Goal: Task Accomplishment & Management: Use online tool/utility

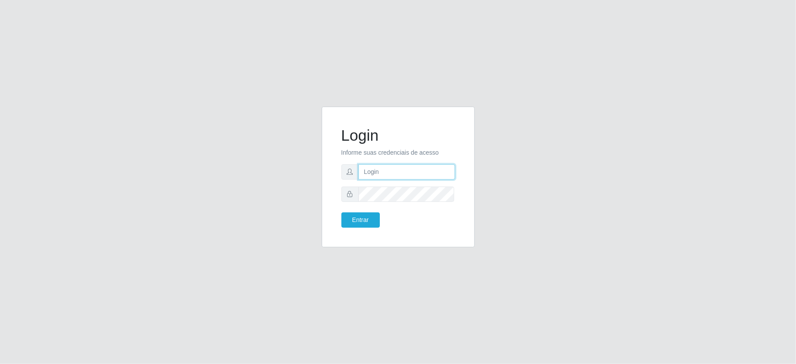
click at [374, 167] on input "text" at bounding box center [407, 171] width 97 height 15
type input "aislan@ideal"
click at [342, 213] on button "Entrar" at bounding box center [361, 220] width 38 height 15
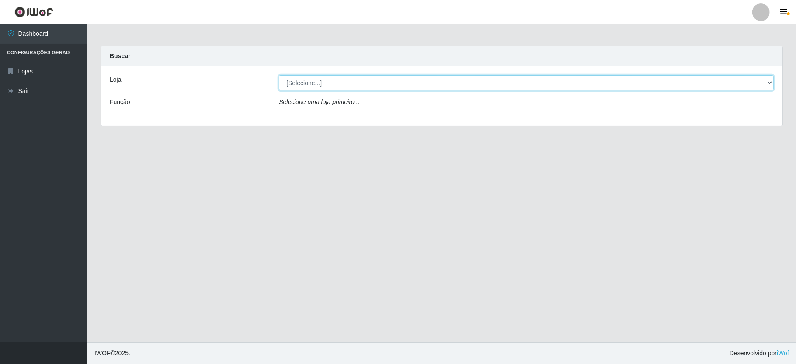
click at [422, 80] on select "[Selecione...] Ideal - Conceição" at bounding box center [526, 82] width 495 height 15
select select "231"
click at [279, 75] on select "[Selecione...] Ideal - Conceição" at bounding box center [526, 82] width 495 height 15
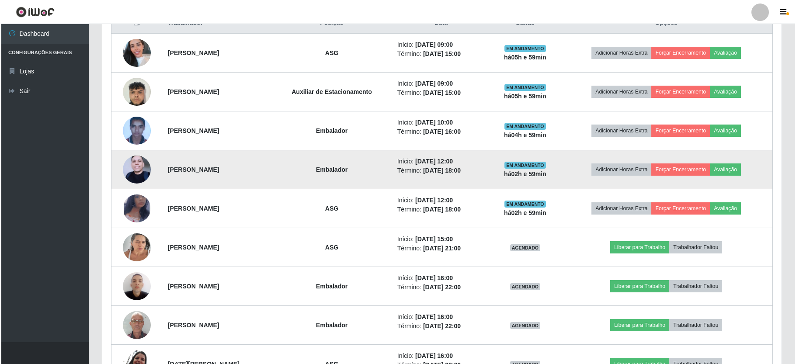
scroll to position [453, 0]
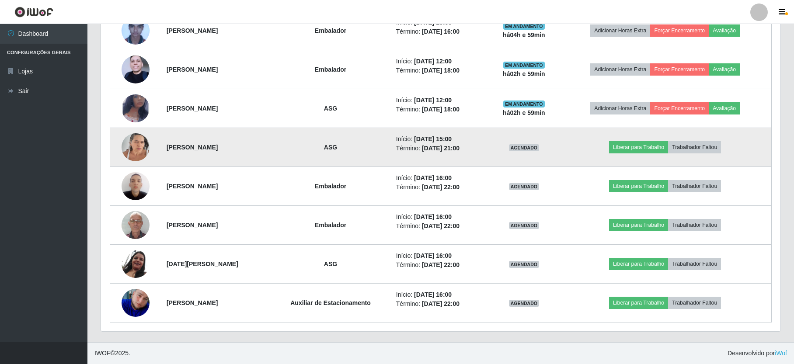
click at [133, 141] on img at bounding box center [136, 147] width 28 height 37
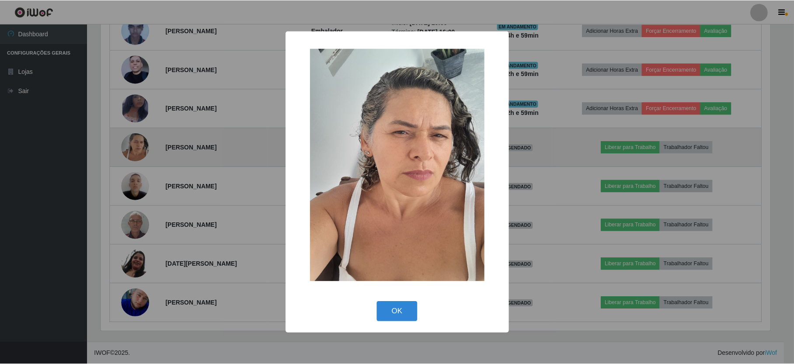
scroll to position [182, 672]
click at [133, 141] on div "× OK Cancel" at bounding box center [398, 182] width 796 height 364
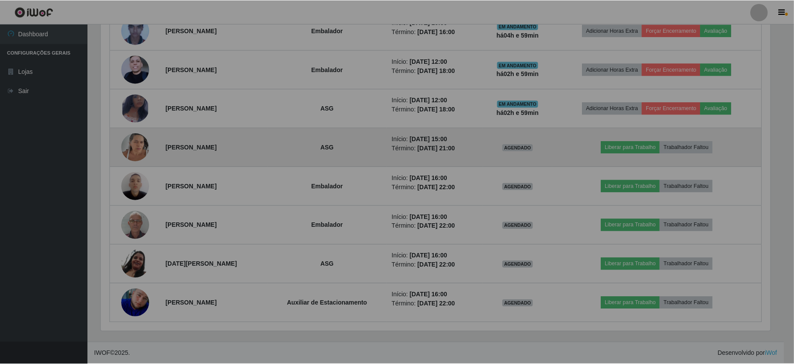
scroll to position [182, 679]
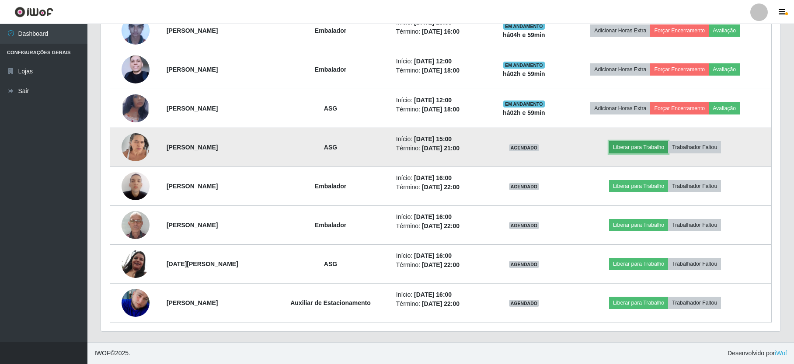
click at [653, 147] on button "Liberar para Trabalho" at bounding box center [638, 147] width 59 height 12
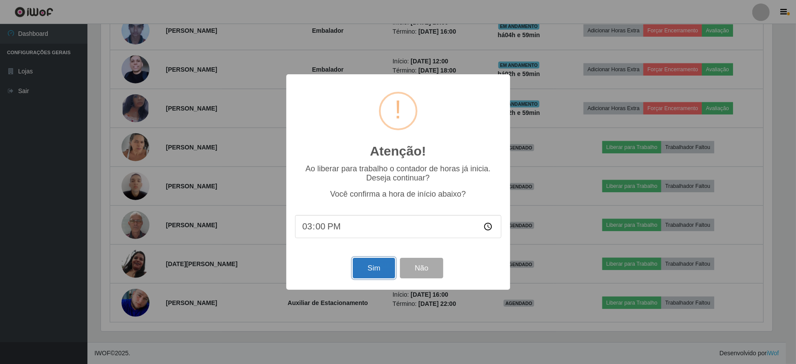
click at [377, 273] on button "Sim" at bounding box center [374, 268] width 42 height 21
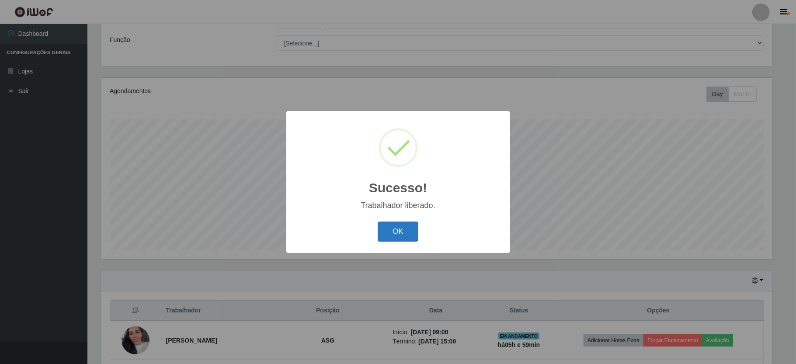
click at [408, 234] on button "OK" at bounding box center [398, 232] width 41 height 21
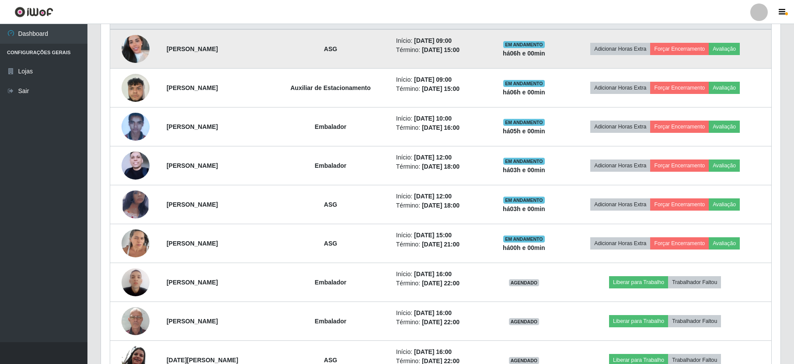
scroll to position [237, 0]
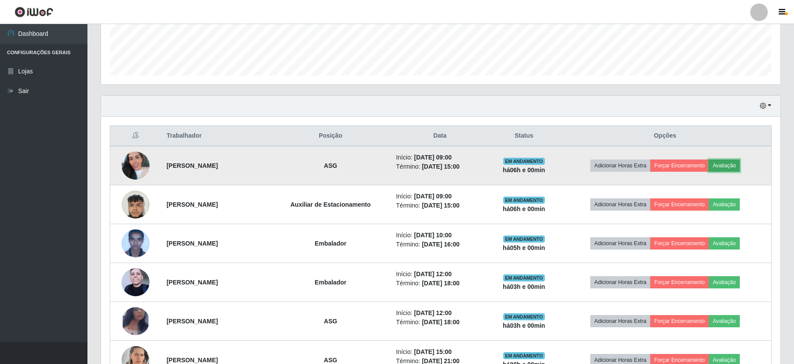
click at [740, 170] on button "Avaliação" at bounding box center [724, 166] width 31 height 12
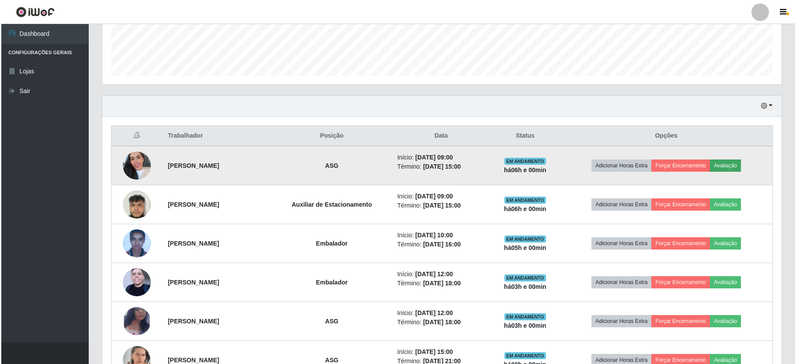
scroll to position [182, 672]
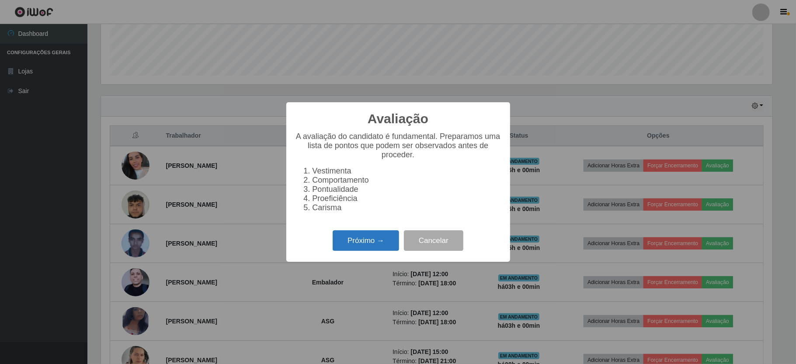
click at [371, 251] on button "Próximo →" at bounding box center [366, 240] width 66 height 21
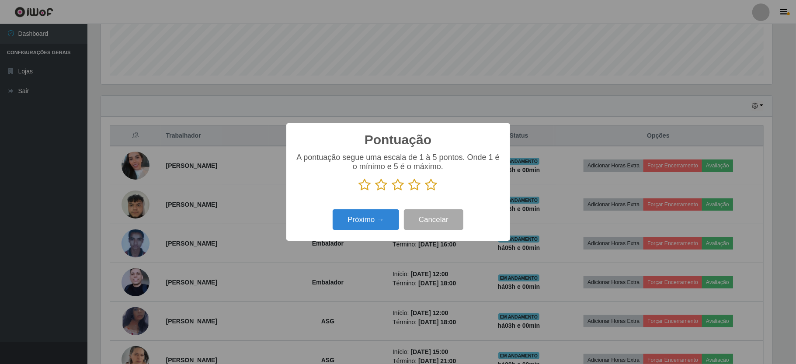
click at [432, 184] on icon at bounding box center [432, 184] width 12 height 13
click at [426, 192] on input "radio" at bounding box center [426, 192] width 0 height 0
click at [356, 222] on button "Próximo →" at bounding box center [366, 219] width 66 height 21
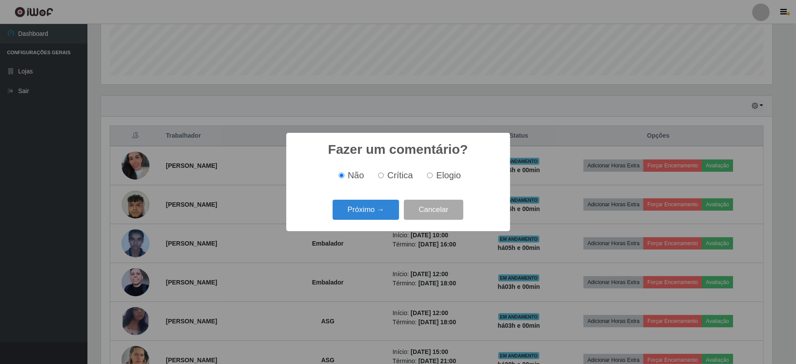
click at [432, 178] on input "Elogio" at bounding box center [430, 176] width 6 height 6
radio input "true"
click at [366, 210] on button "Próximo →" at bounding box center [366, 210] width 66 height 21
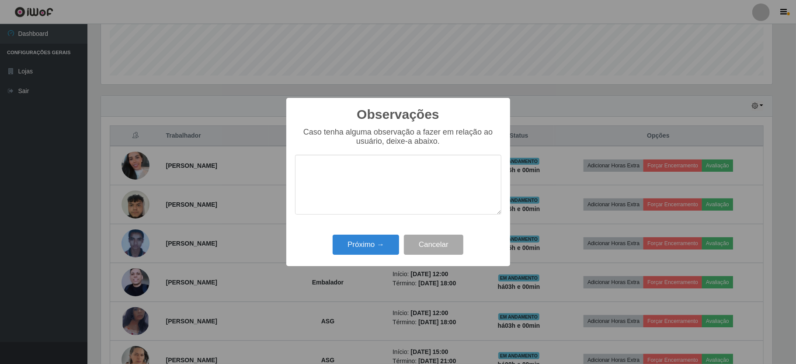
click at [359, 168] on textarea at bounding box center [398, 185] width 206 height 60
type textarea "proativa em suas atividades"
click at [369, 244] on button "Próximo →" at bounding box center [366, 245] width 66 height 21
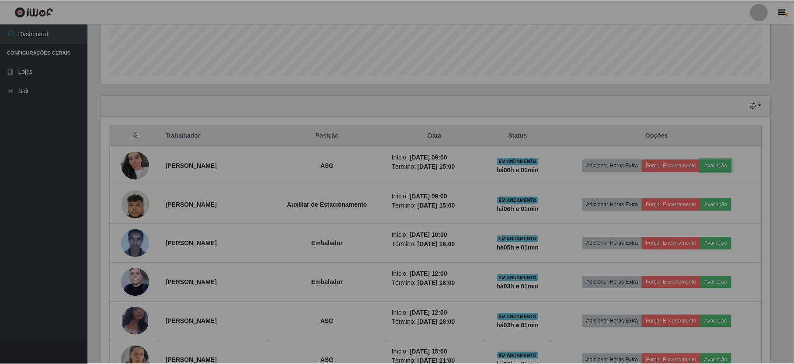
scroll to position [182, 679]
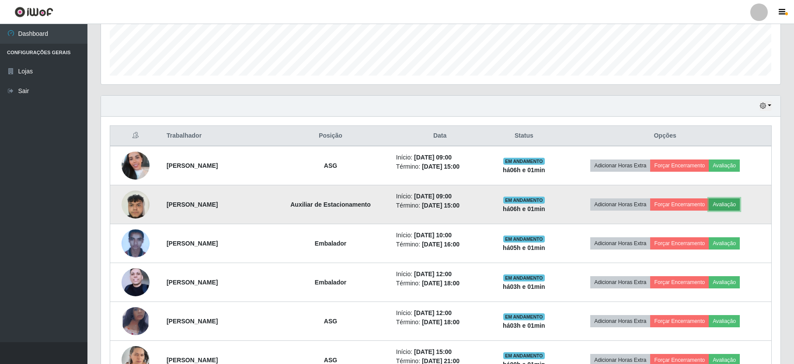
click at [737, 206] on button "Avaliação" at bounding box center [724, 205] width 31 height 12
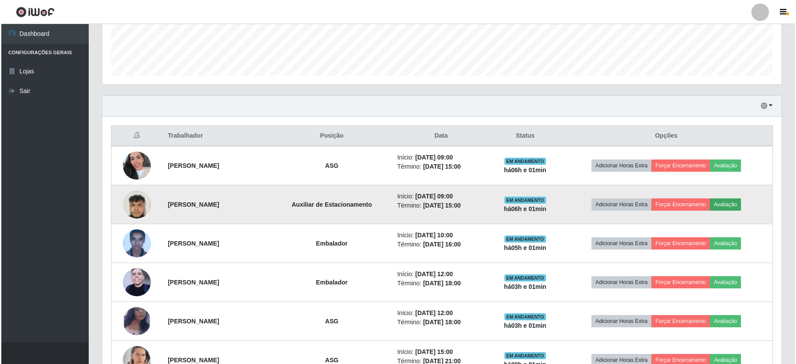
scroll to position [182, 672]
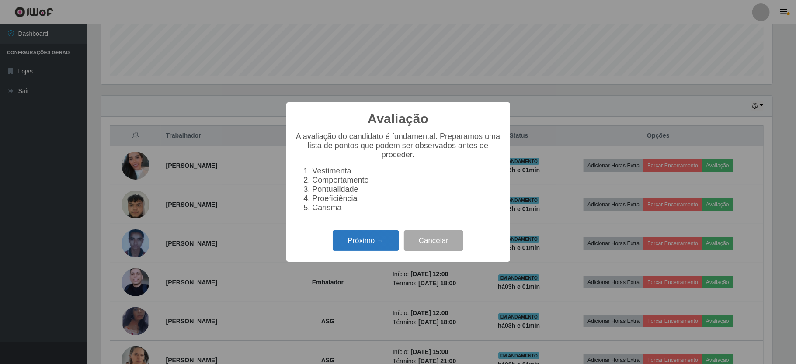
click at [365, 242] on button "Próximo →" at bounding box center [366, 240] width 66 height 21
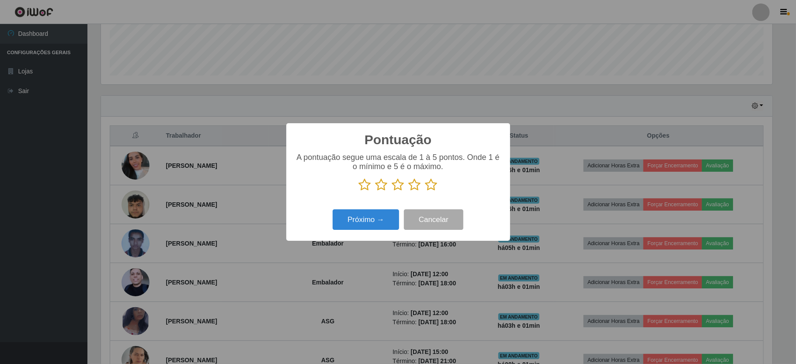
scroll to position [437147, 436657]
click at [434, 187] on icon at bounding box center [432, 184] width 12 height 13
click at [426, 192] on input "radio" at bounding box center [426, 192] width 0 height 0
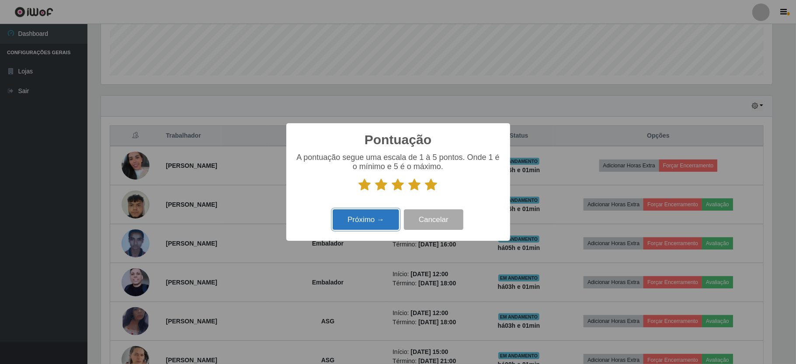
click at [380, 220] on button "Próximo →" at bounding box center [366, 219] width 66 height 21
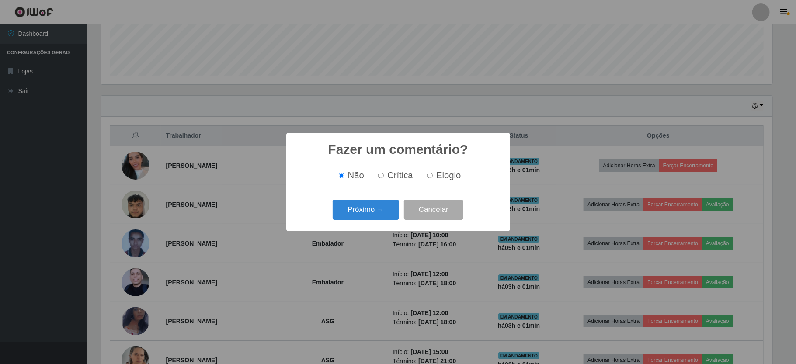
click at [432, 179] on label "Elogio" at bounding box center [442, 176] width 37 height 10
click at [432, 178] on input "Elogio" at bounding box center [430, 176] width 6 height 6
radio input "true"
click at [378, 205] on button "Próximo →" at bounding box center [366, 210] width 66 height 21
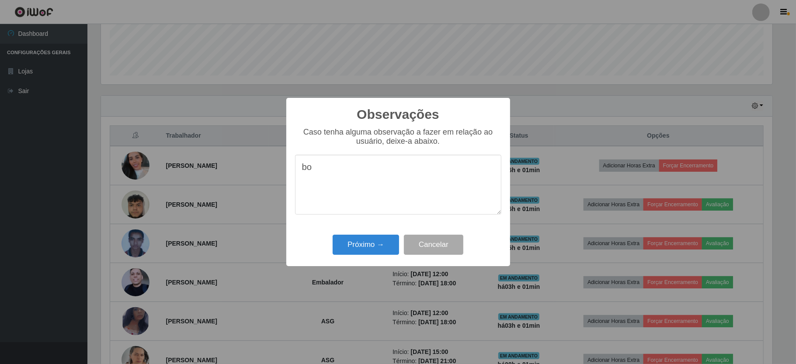
type textarea "b"
type textarea "O"
type textarea "PRESTATIVO EM SUAS ATIVIDADES"
click at [361, 238] on button "Próximo →" at bounding box center [366, 245] width 66 height 21
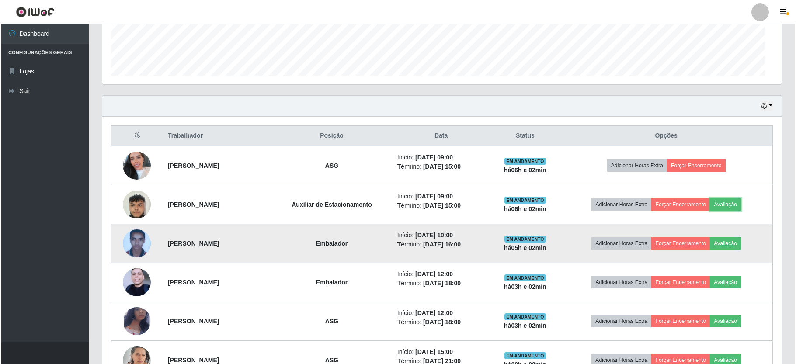
scroll to position [182, 679]
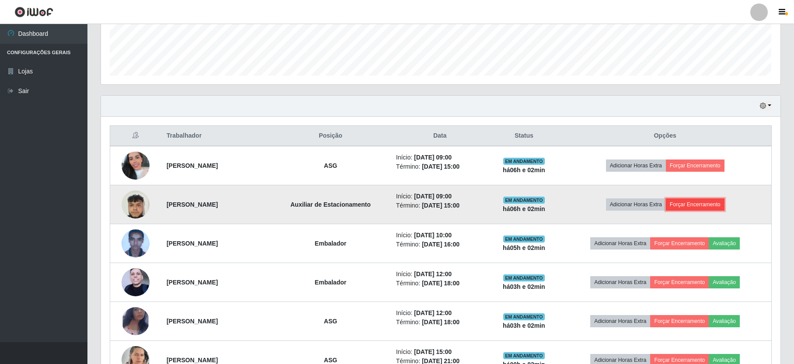
click at [697, 210] on button "Forçar Encerramento" at bounding box center [695, 205] width 59 height 12
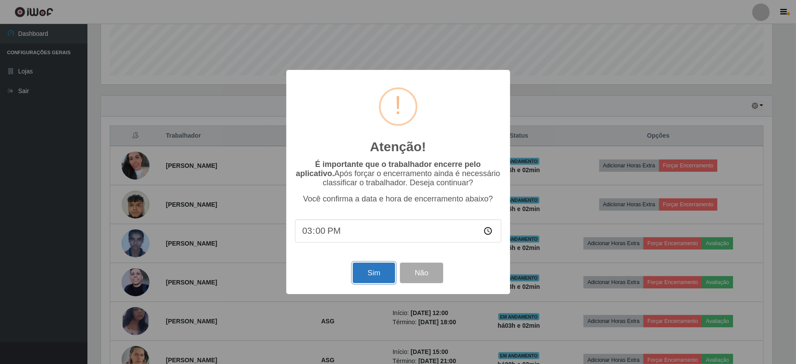
click at [380, 275] on button "Sim" at bounding box center [374, 273] width 42 height 21
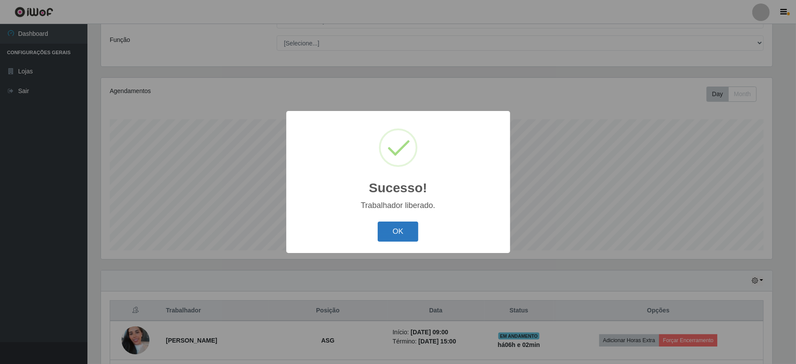
click at [383, 228] on button "OK" at bounding box center [398, 232] width 41 height 21
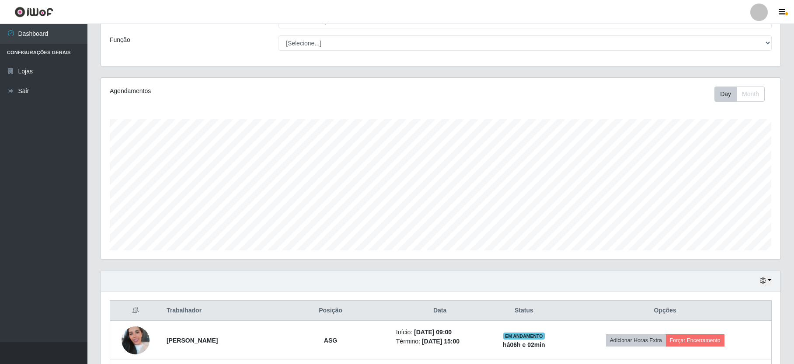
scroll to position [237, 0]
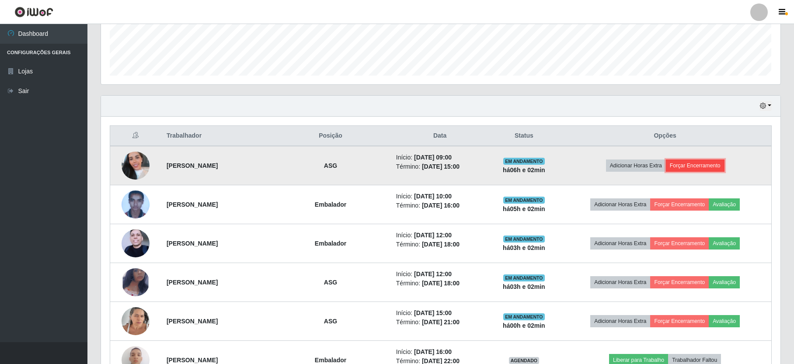
click at [684, 164] on button "Forçar Encerramento" at bounding box center [695, 166] width 59 height 12
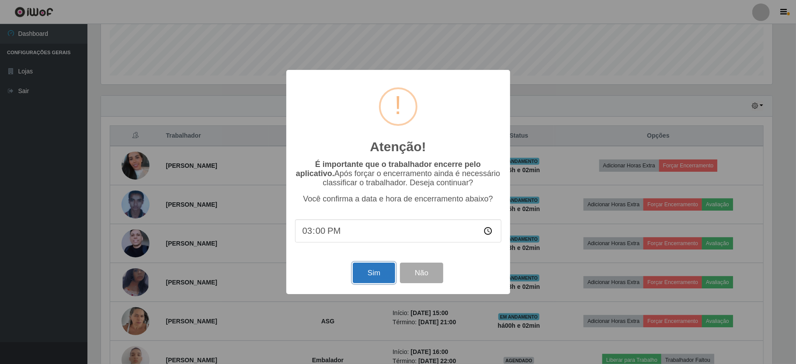
click at [374, 270] on button "Sim" at bounding box center [374, 273] width 42 height 21
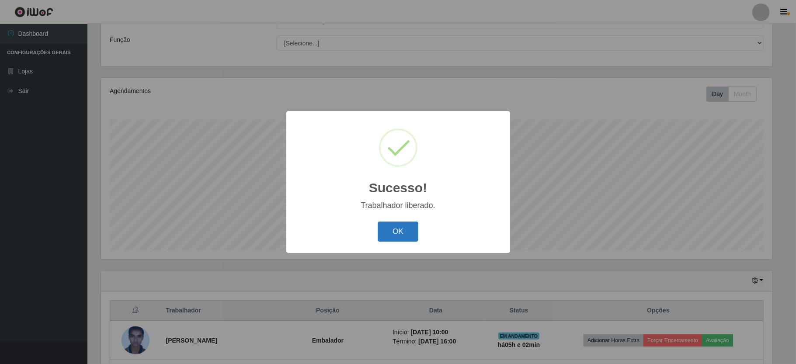
click at [384, 235] on button "OK" at bounding box center [398, 232] width 41 height 21
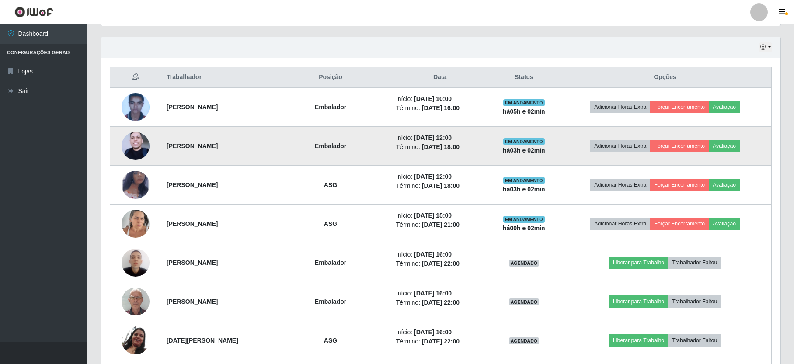
scroll to position [4, 0]
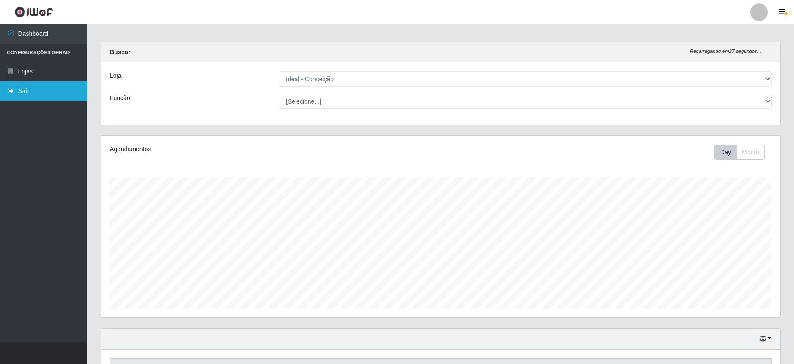
click at [71, 97] on link "Sair" at bounding box center [43, 91] width 87 height 20
